Goal: Information Seeking & Learning: Learn about a topic

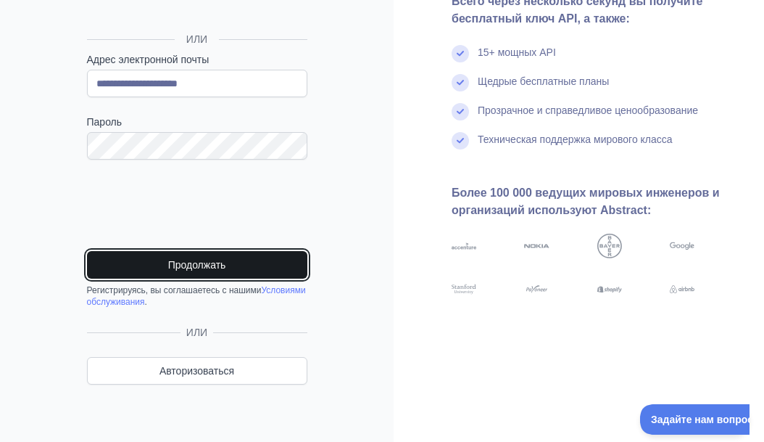
click at [246, 270] on button "Продолжать" at bounding box center [197, 265] width 220 height 28
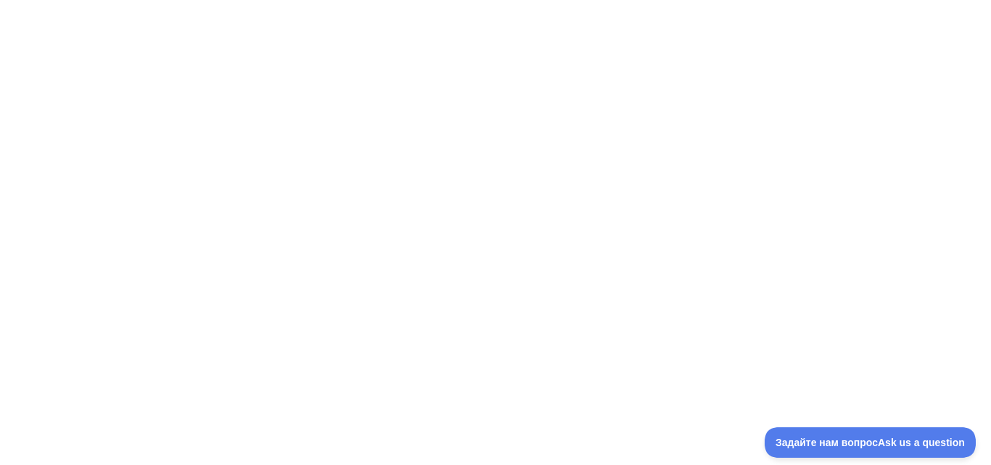
click at [0, 10] on div at bounding box center [495, 232] width 991 height 465
drag, startPoint x: 68, startPoint y: 33, endPoint x: 178, endPoint y: 80, distance: 120.2
click at [178, 80] on div at bounding box center [495, 232] width 991 height 465
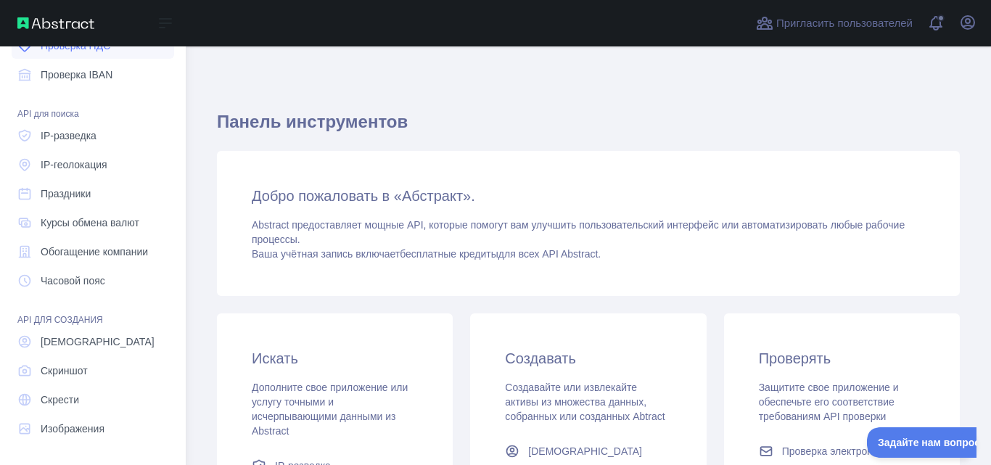
scroll to position [184, 0]
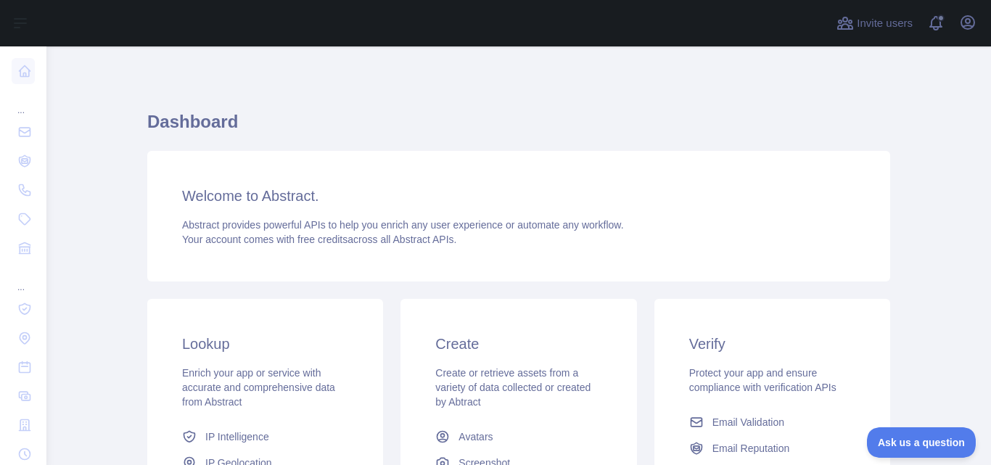
drag, startPoint x: 508, startPoint y: 90, endPoint x: 494, endPoint y: 91, distance: 14.5
click at [501, 90] on div "Dashboard Welcome to Abstract. Abstract provides powerful APIs to help you enri…" at bounding box center [518, 358] width 743 height 554
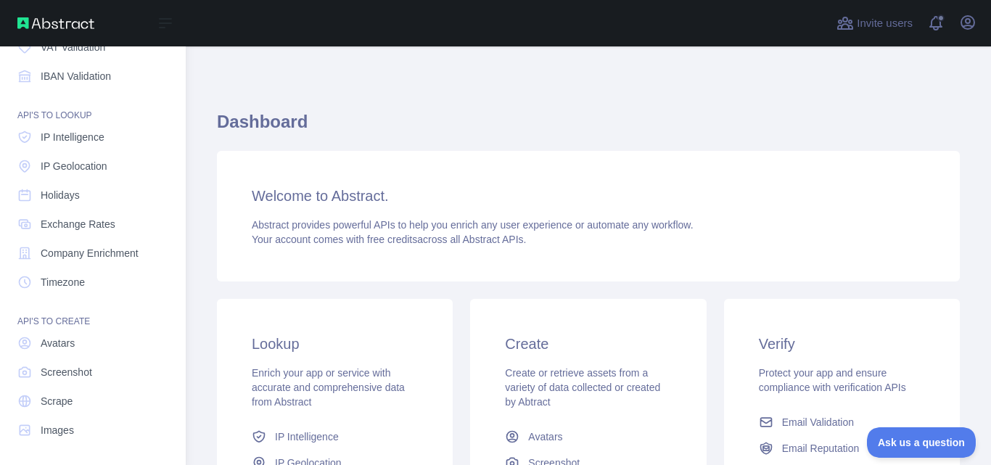
scroll to position [173, 0]
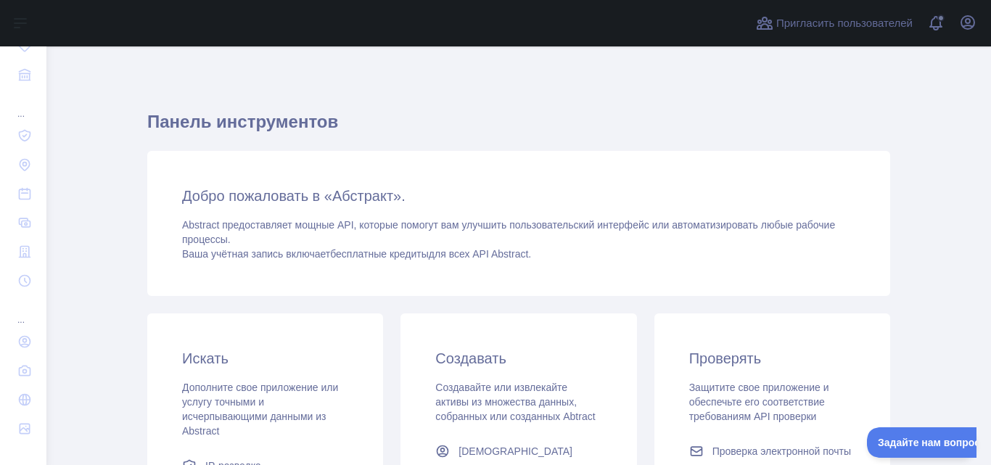
drag, startPoint x: 771, startPoint y: 102, endPoint x: 706, endPoint y: 136, distance: 72.6
click at [771, 102] on div "Панель инструментов Добро пожаловать в «Абстракт». Abstract предоставляет мощны…" at bounding box center [518, 372] width 743 height 583
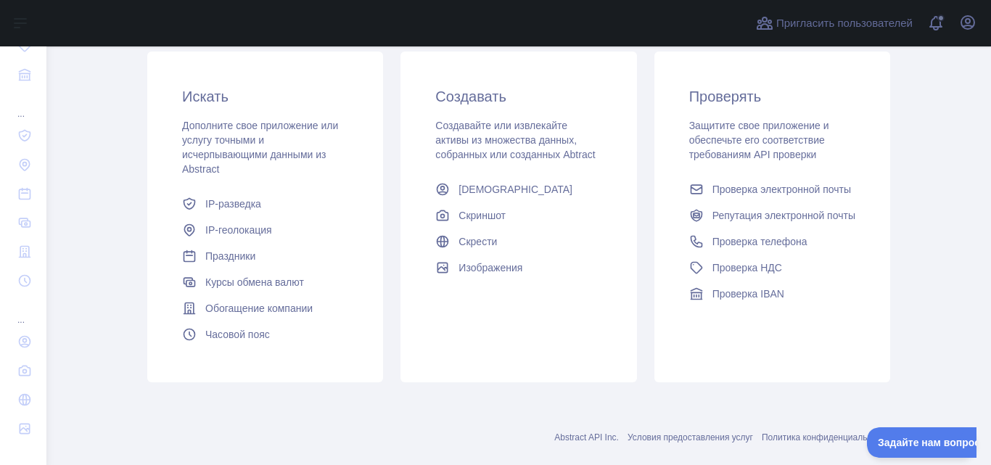
scroll to position [286, 0]
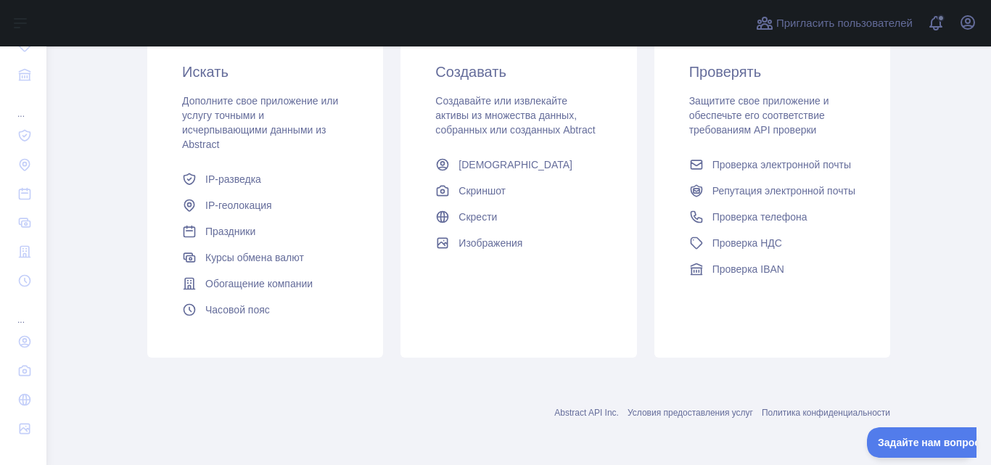
click at [585, 415] on font "Abstract API Inc." at bounding box center [586, 413] width 65 height 10
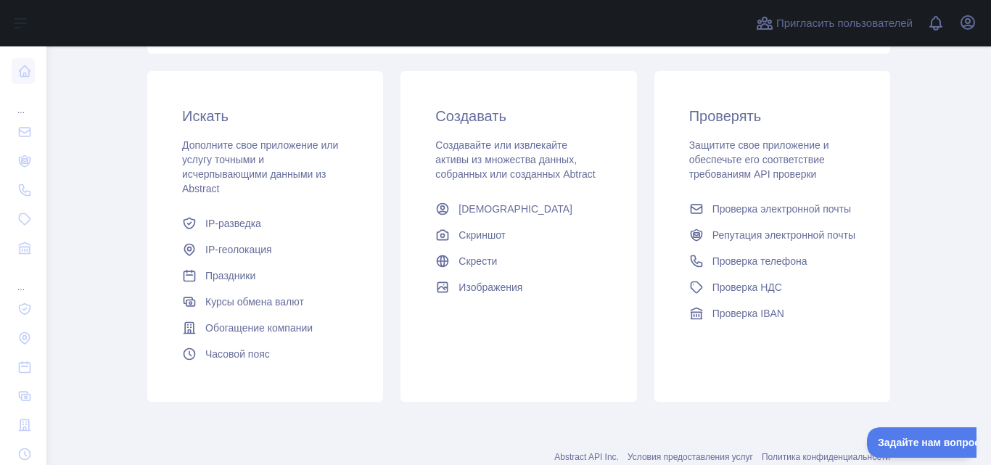
scroll to position [286, 0]
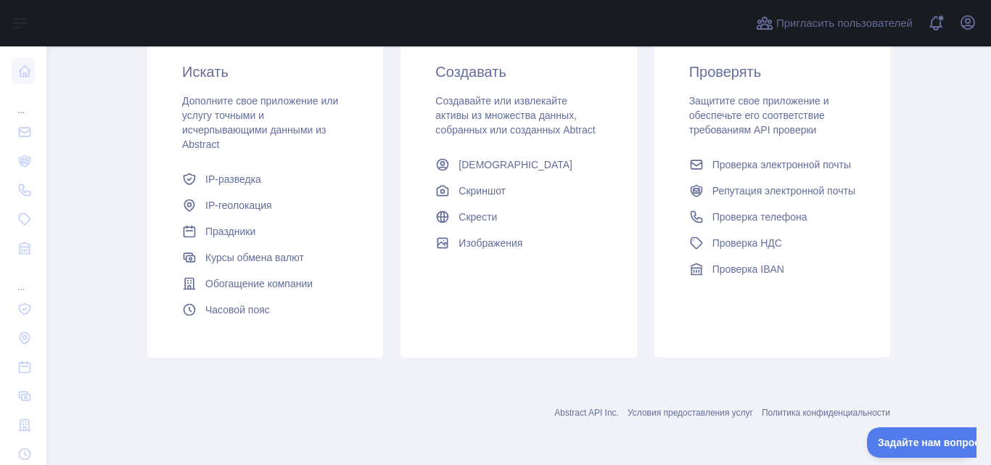
click at [129, 126] on main "Панель инструментов Добро пожаловать в «Абстракт». Abstract предоставляет мощны…" at bounding box center [518, 255] width 944 height 418
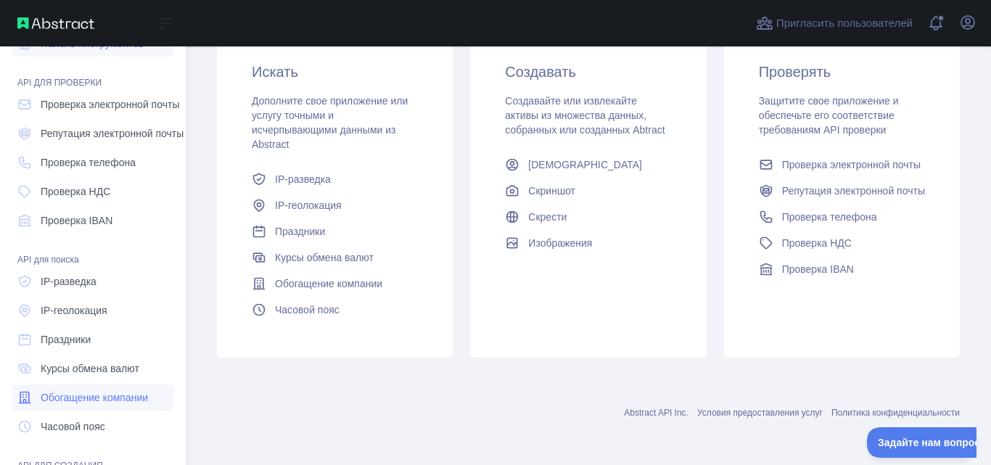
scroll to position [0, 0]
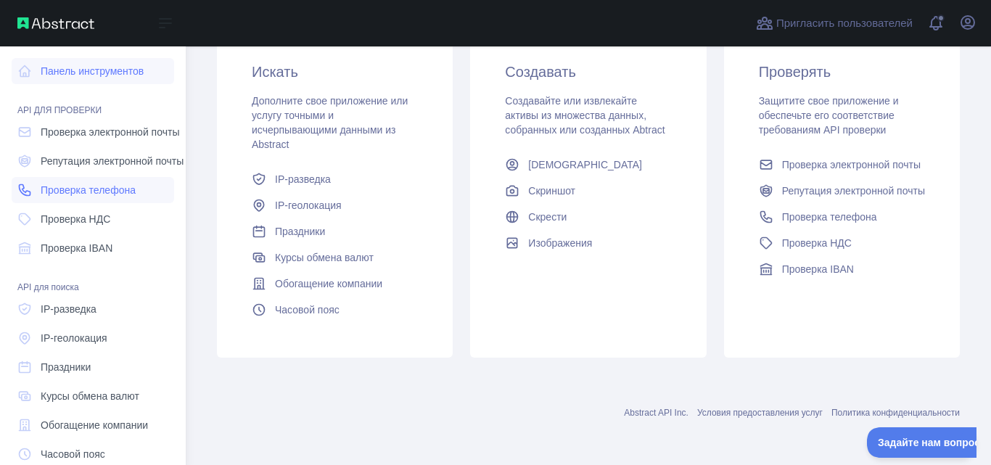
click at [104, 186] on font "Проверка телефона" at bounding box center [88, 190] width 95 height 12
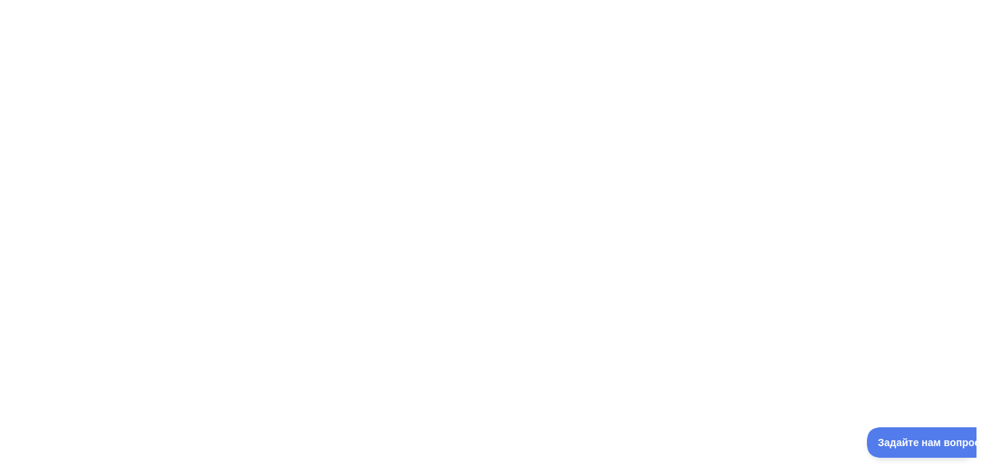
click at [462, 133] on div at bounding box center [495, 232] width 991 height 465
drag, startPoint x: 975, startPoint y: 139, endPoint x: 564, endPoint y: 53, distance: 420.1
click at [972, 139] on div at bounding box center [495, 232] width 991 height 465
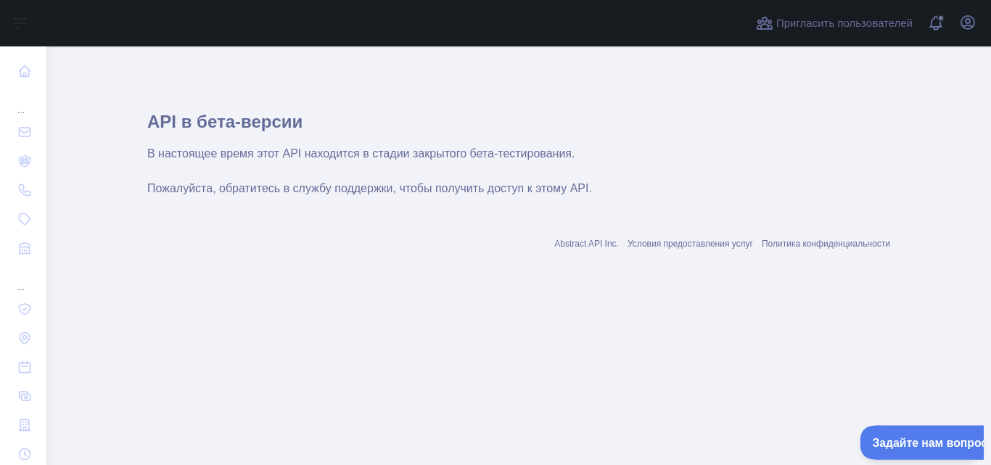
click at [902, 438] on font "Задайте нам вопрос" at bounding box center [921, 440] width 102 height 12
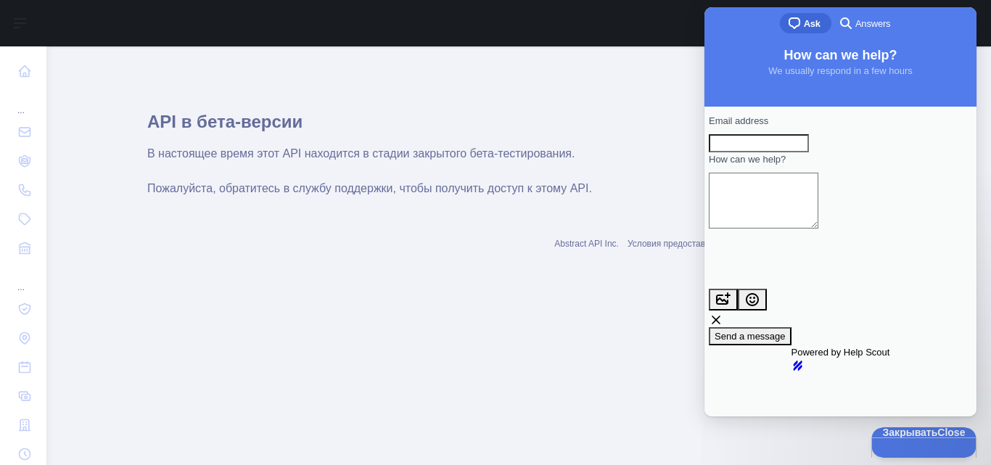
click at [464, 297] on main "API в бета-версии В настоящее время этот API находится в стадии закрытого бета-…" at bounding box center [518, 255] width 944 height 418
click at [902, 436] on font "Закрывать" at bounding box center [902, 430] width 55 height 12
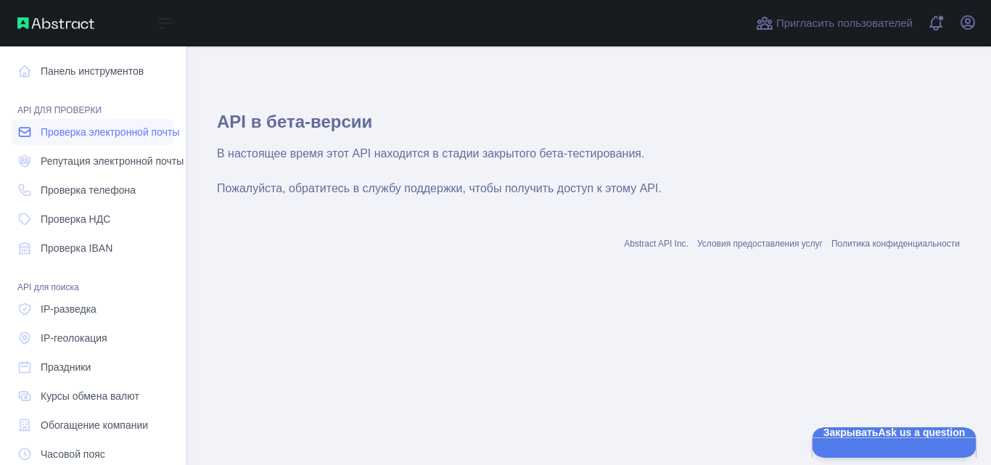
click at [103, 132] on font "Проверка электронной почты" at bounding box center [110, 132] width 138 height 12
click at [120, 157] on font "Репутация электронной почты" at bounding box center [112, 161] width 143 height 12
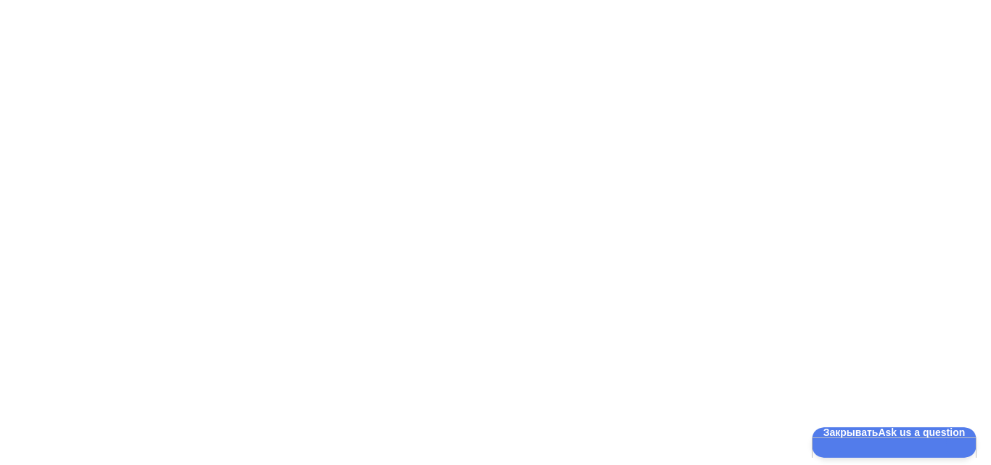
drag, startPoint x: 360, startPoint y: 187, endPoint x: 332, endPoint y: 162, distance: 37.5
click at [360, 186] on div at bounding box center [495, 232] width 991 height 465
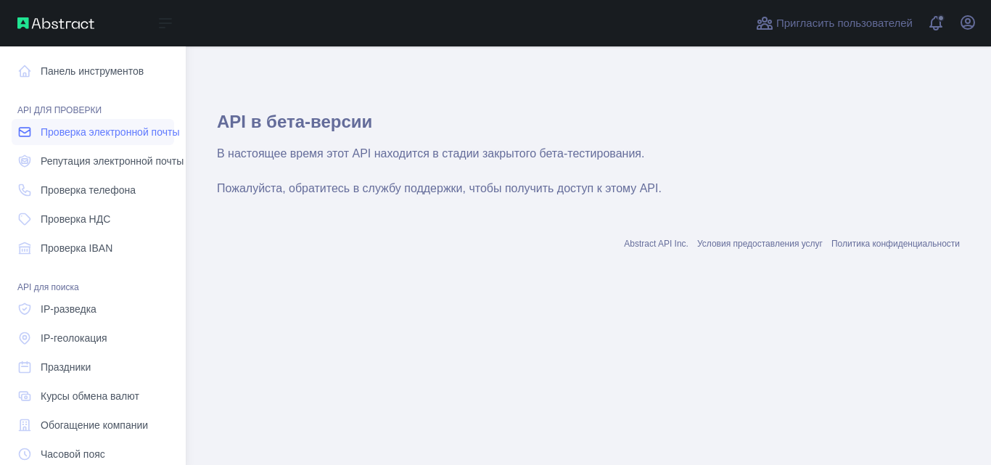
click at [105, 132] on font "Проверка электронной почты" at bounding box center [110, 132] width 138 height 12
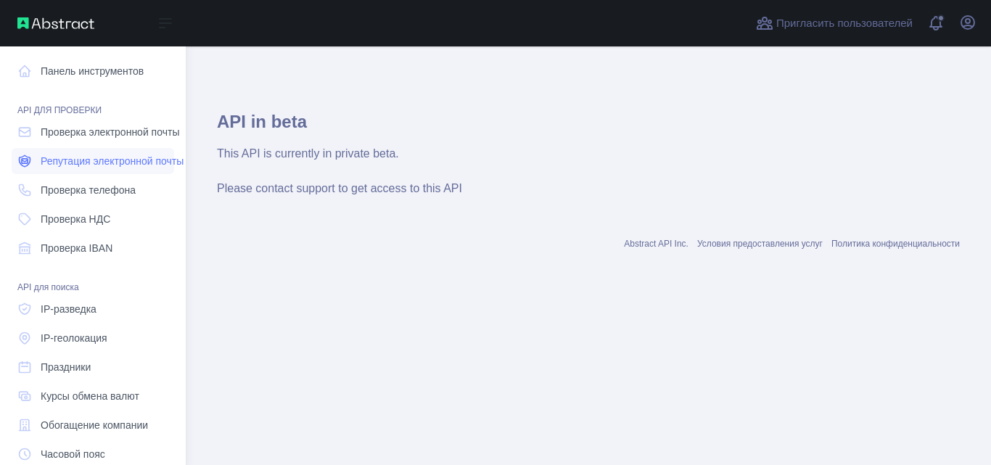
click at [107, 166] on font "Репутация электронной почты" at bounding box center [112, 161] width 143 height 12
click at [111, 186] on font "Проверка телефона" at bounding box center [88, 190] width 95 height 12
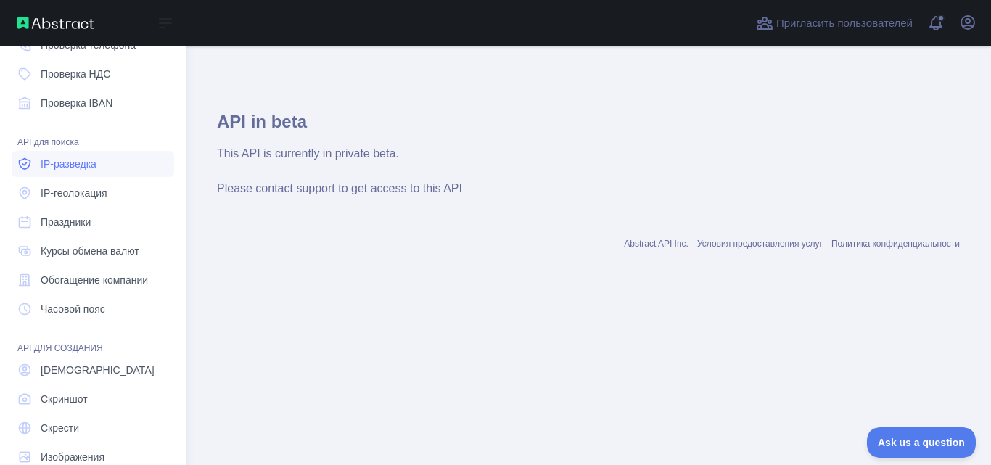
click at [100, 167] on link "IP-разведка" at bounding box center [93, 164] width 162 height 26
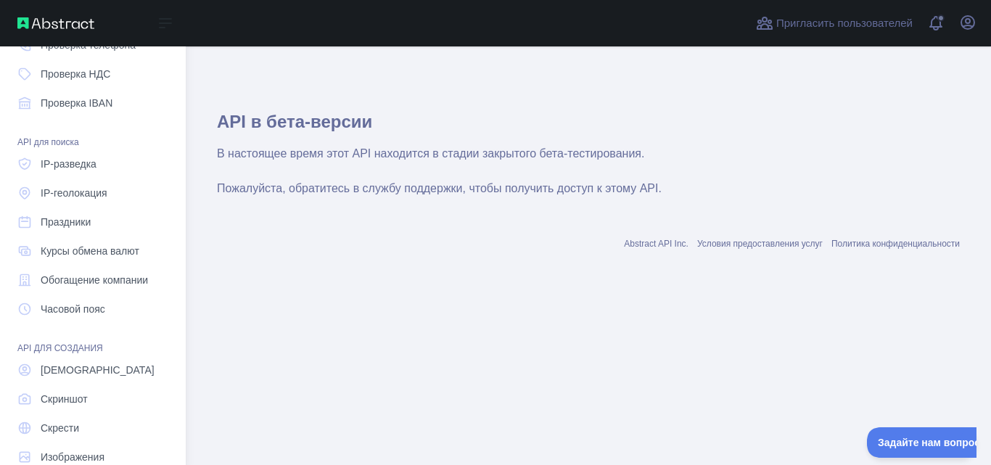
click at [100, 208] on nav "Панель инструментов API ДЛЯ ПРОВЕРКИ Проверка электронной почты Репутация элект…" at bounding box center [93, 185] width 162 height 569
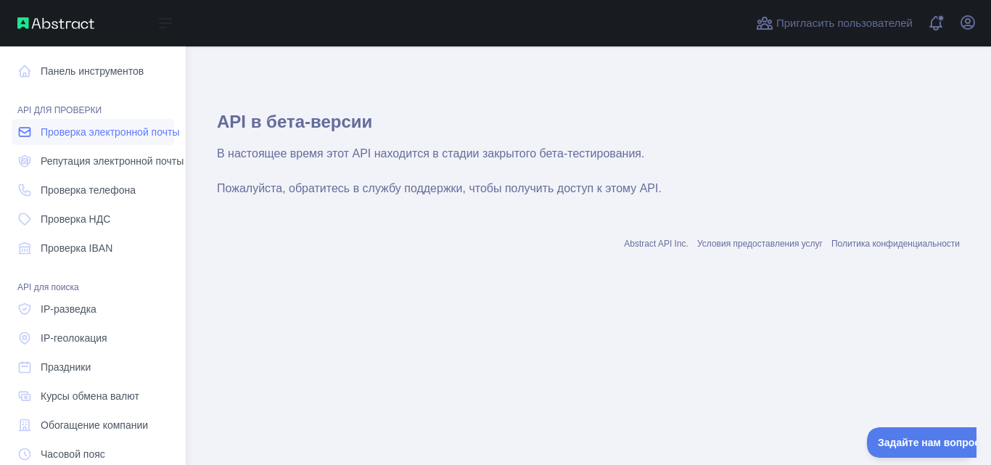
click at [86, 131] on font "Проверка электронной почты" at bounding box center [110, 132] width 138 height 12
click at [89, 165] on font "Репутация электронной почты" at bounding box center [112, 161] width 143 height 12
